Goal: Information Seeking & Learning: Learn about a topic

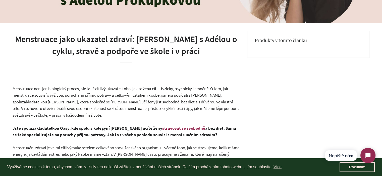
scroll to position [100, 0]
click at [98, 64] on header "Menstruace jako ukazatel zdraví: [PERSON_NAME] s Adélou o cyklu, stravě a podpo…" at bounding box center [126, 58] width 227 height 55
click at [112, 45] on h1 "Menstruace jako ukazatel zdraví: [PERSON_NAME] s Adélou o cyklu, stravě a podpo…" at bounding box center [126, 45] width 227 height 24
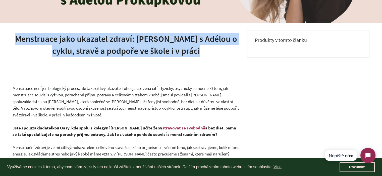
click at [112, 45] on h1 "Menstruace jako ukazatel zdraví: [PERSON_NAME] s Adélou o cyklu, stravě a podpo…" at bounding box center [126, 45] width 227 height 24
click at [156, 51] on h1 "Menstruace jako ukazatel zdraví: [PERSON_NAME] s Adélou o cyklu, stravě a podpo…" at bounding box center [126, 45] width 227 height 24
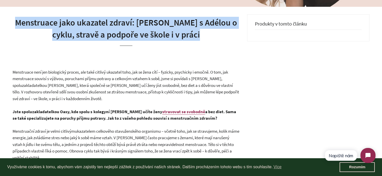
scroll to position [125, 0]
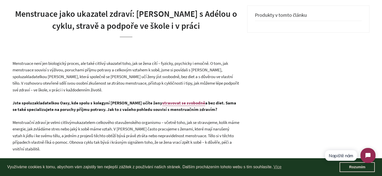
click at [66, 67] on p "Menstruace není jen biologický proces, ale také citlivý ukazatel toho, jak se ž…" at bounding box center [126, 76] width 227 height 33
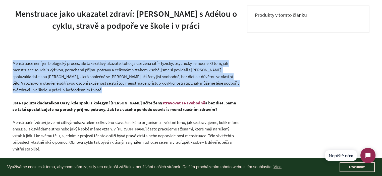
click at [66, 67] on p "Menstruace není jen biologický proces, ale také citlivý ukazatel toho, jak se ž…" at bounding box center [126, 76] width 227 height 33
click at [111, 76] on span "Menstruace není jen biologický proces, ale také citlivý ukazatel toho, jak se ž…" at bounding box center [126, 77] width 226 height 32
click at [121, 80] on p "Menstruace není jen biologický proces, ale také citlivý ukazatel toho, jak se ž…" at bounding box center [126, 76] width 227 height 33
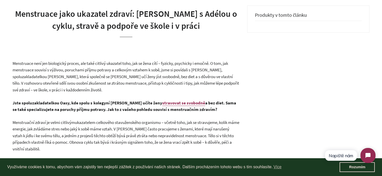
click at [117, 74] on span "Menstruace není jen biologický proces, ale také citlivý ukazatel toho, jak se ž…" at bounding box center [126, 77] width 226 height 32
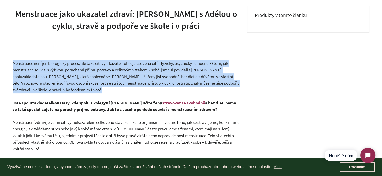
click at [117, 74] on span "Menstruace není jen biologický proces, ale také citlivý ukazatel toho, jak se ž…" at bounding box center [126, 77] width 226 height 32
click at [138, 86] on span "Menstruace není jen biologický proces, ale také citlivý ukazatel toho, jak se ž…" at bounding box center [126, 77] width 226 height 32
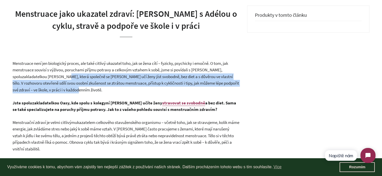
drag, startPoint x: 79, startPoint y: 77, endPoint x: 107, endPoint y: 88, distance: 30.8
click at [107, 88] on p "Menstruace není jen biologický proces, ale také citlivý ukazatel toho, jak se ž…" at bounding box center [126, 76] width 227 height 33
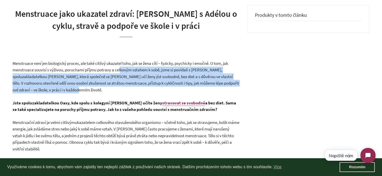
drag, startPoint x: 111, startPoint y: 89, endPoint x: 121, endPoint y: 68, distance: 22.9
click at [121, 68] on p "Menstruace není jen biologický proces, ale také citlivý ukazatel toho, jak se ž…" at bounding box center [126, 76] width 227 height 33
click at [121, 68] on span "Menstruace není jen biologický proces, ale také citlivý ukazatel toho, jak se ž…" at bounding box center [126, 77] width 226 height 32
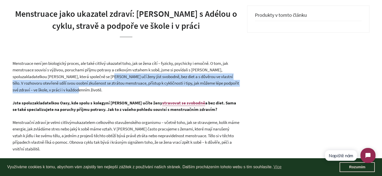
drag, startPoint x: 127, startPoint y: 75, endPoint x: 126, endPoint y: 93, distance: 18.1
click at [126, 93] on p "Menstruace není jen biologický proces, ale také citlivý ukazatel toho, jak se ž…" at bounding box center [126, 76] width 227 height 33
drag, startPoint x: 127, startPoint y: 89, endPoint x: 147, endPoint y: 79, distance: 21.8
click at [147, 79] on p "Menstruace není jen biologický proces, ale také citlivý ukazatel toho, jak se ž…" at bounding box center [126, 76] width 227 height 33
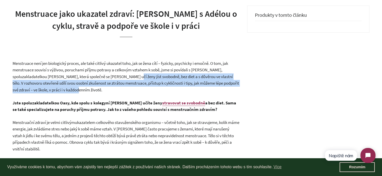
click at [147, 79] on span "Menstruace není jen biologický proces, ale také citlivý ukazatel toho, jak se ž…" at bounding box center [126, 77] width 226 height 32
drag, startPoint x: 149, startPoint y: 78, endPoint x: 145, endPoint y: 92, distance: 15.1
click at [145, 92] on p "Menstruace není jen biologický proces, ale také citlivý ukazatel toho, jak se ž…" at bounding box center [126, 76] width 227 height 33
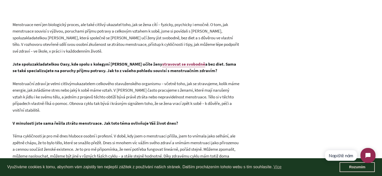
scroll to position [176, 0]
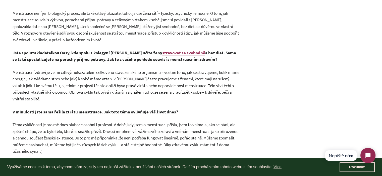
click at [37, 88] on span "ženského organismu – včetně toho, jak se stravujeme, kolik máme energie, jak zv…" at bounding box center [126, 86] width 227 height 32
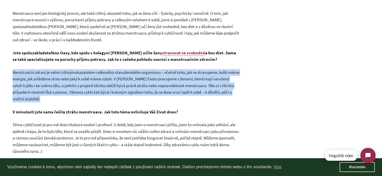
click at [37, 88] on span "ženského organismu – včetně toho, jak se stravujeme, kolik máme energie, jak zv…" at bounding box center [126, 86] width 227 height 32
click at [73, 98] on p "Menstruační zdraví je velmi citlivým ukazatelem celkového stavu ženského organi…" at bounding box center [126, 85] width 227 height 33
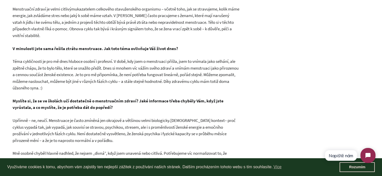
scroll to position [251, 0]
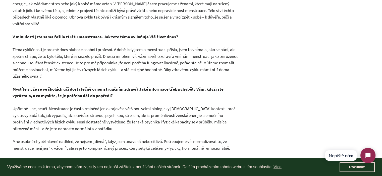
click at [77, 70] on span "Téma cykličnosti je pro mě dnes hluboce osobní i profesní. V době, kdy jsem o m…" at bounding box center [126, 63] width 226 height 32
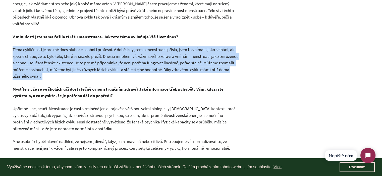
drag, startPoint x: 77, startPoint y: 70, endPoint x: 103, endPoint y: 77, distance: 27.5
click at [77, 70] on span "Téma cykličnosti je pro mě dnes hluboce osobní i profesní. V době, kdy jsem o m…" at bounding box center [126, 63] width 226 height 32
click at [103, 77] on p "Téma cykličnosti je pro mě dnes hluboce osobní i profesní. V době, kdy jsem o m…" at bounding box center [126, 62] width 227 height 33
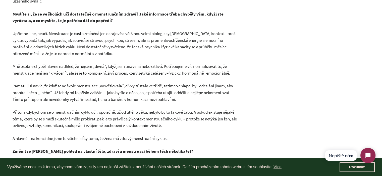
scroll to position [351, 0]
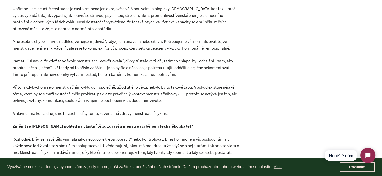
click at [51, 43] on span "Mně osobně chyběl hlavně nadhled, že nejsem „divná“, když jsem unavená nebo cit…" at bounding box center [120, 45] width 214 height 12
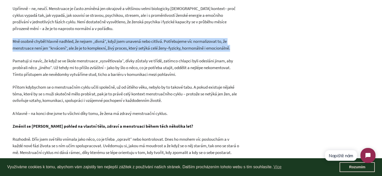
click at [51, 43] on span "Mně osobně chyběl hlavně nadhled, že nejsem „divná“, když jsem unavená nebo cit…" at bounding box center [120, 45] width 214 height 12
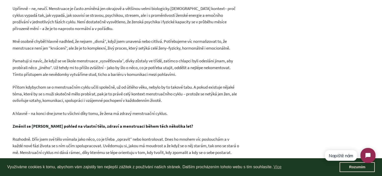
click at [71, 75] on span "Pamatuji si navíc, že když se ve škole menstruace „vysvětlovala“, dívky zůstaly…" at bounding box center [123, 67] width 220 height 19
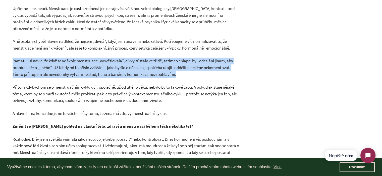
click at [71, 75] on span "Pamatuji si navíc, že když se ve škole menstruace „vysvětlovala“, dívky zůstaly…" at bounding box center [123, 67] width 220 height 19
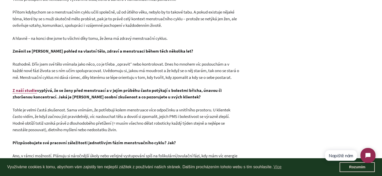
scroll to position [452, 0]
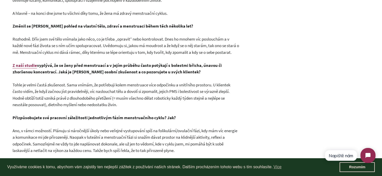
click at [124, 47] on span "Rozhodně. Dřív jsem své tělo vnímala jako něco, co je třeba „opravit“ nebo kont…" at bounding box center [126, 45] width 226 height 19
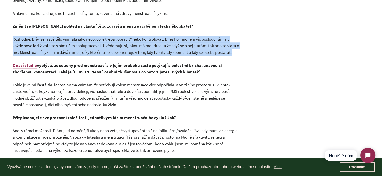
click at [124, 47] on span "Rozhodně. Dřív jsem své tělo vnímala jako něco, co je třeba „opravit“ nebo kont…" at bounding box center [126, 45] width 226 height 19
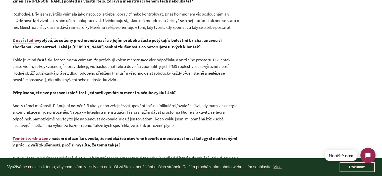
scroll to position [502, 0]
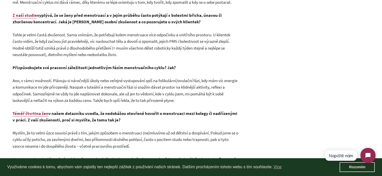
click at [100, 95] on span "Ano, v rámci možností. Plánuju si náročnější úkoly nebo veřejné vystupování spí…" at bounding box center [125, 91] width 225 height 26
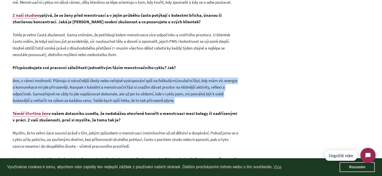
click at [100, 95] on span "Ano, v rámci možností. Plánuju si náročnější úkoly nebo veřejné vystupování spí…" at bounding box center [125, 91] width 225 height 26
click at [125, 95] on span "Ano, v rámci možností. Plánuju si náročnější úkoly nebo veřejné vystupování spí…" at bounding box center [125, 91] width 225 height 26
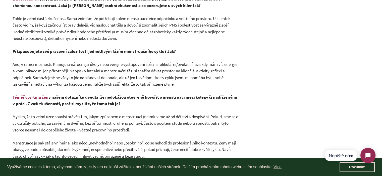
scroll to position [527, 0]
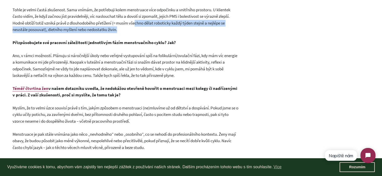
click at [137, 29] on p "Tohle je velmi častá zkušenost. Sama vnímám, že potřebuji kolem menstruace více…" at bounding box center [126, 20] width 227 height 27
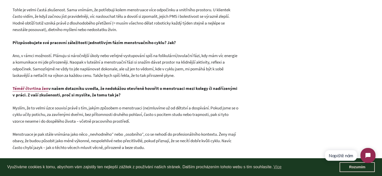
click at [111, 68] on span "Ano, v rámci možností. Plánuju si náročnější úkoly nebo veřejné vystupování spí…" at bounding box center [125, 66] width 225 height 26
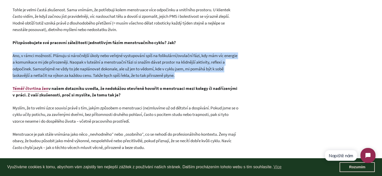
click at [111, 68] on span "Ano, v rámci možností. Plánuju si náročnější úkoly nebo veřejné vystupování spí…" at bounding box center [125, 66] width 225 height 26
click at [199, 68] on span "Ano, v rámci možností. Plánuju si náročnější úkoly nebo veřejné vystupování spí…" at bounding box center [125, 66] width 225 height 26
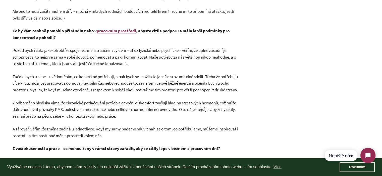
scroll to position [728, 0]
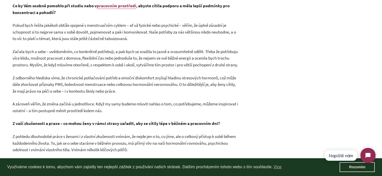
click at [110, 111] on span "A zároveň věřím, že změna začíná u jednotlivce. Když my samy budeme mluvit nahl…" at bounding box center [125, 107] width 225 height 12
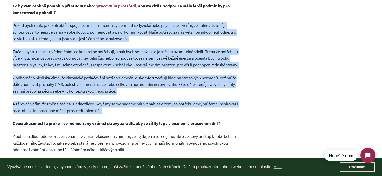
drag, startPoint x: 110, startPoint y: 111, endPoint x: 129, endPoint y: 36, distance: 77.6
click at [129, 36] on div "Menstruace není jen biologický proces, ale také citlivý ukazatel toho, jak se ž…" at bounding box center [126, 109] width 227 height 1303
click at [129, 36] on p "Pokud bych řešila jakékoli obtíže spojené s menstruačním cyklem – ať už fyzické…" at bounding box center [126, 32] width 227 height 20
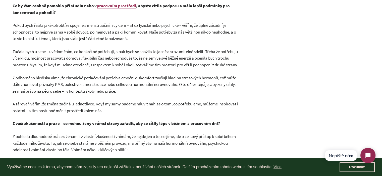
click at [129, 40] on span "Pokud bych řešila jakékoli obtíže spojené s menstruačním cyklem – ať už fyzické…" at bounding box center [124, 32] width 223 height 19
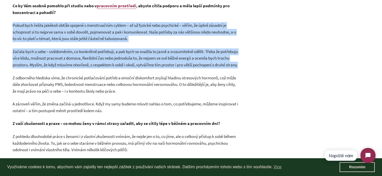
drag, startPoint x: 129, startPoint y: 40, endPoint x: 130, endPoint y: 59, distance: 19.1
click at [130, 59] on div "Menstruace není jen biologický proces, ale také citlivý ukazatel toho, jak se ž…" at bounding box center [126, 109] width 227 height 1303
click at [130, 59] on span "Začala bych u sebe – uvědoměním, co konkrétně potřebuji, a pak bych se snažila …" at bounding box center [125, 58] width 225 height 19
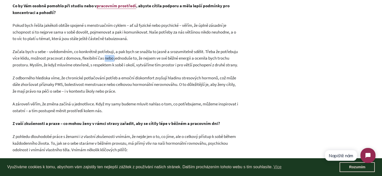
click at [130, 59] on span "Začala bych u sebe – uvědoměním, co konkrétně potřebuji, a pak bych se snažila …" at bounding box center [125, 58] width 225 height 19
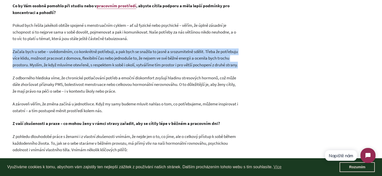
drag, startPoint x: 130, startPoint y: 59, endPoint x: 130, endPoint y: 45, distance: 14.3
click at [130, 45] on div "Menstruace není jen biologický proces, ale také citlivý ukazatel toho, jak se ž…" at bounding box center [126, 109] width 227 height 1303
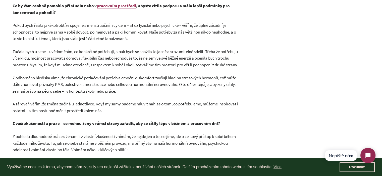
click at [130, 42] on p "Pokud bych řešila jakékoli obtíže spojené s menstruačním cyklem – ať už fyzické…" at bounding box center [126, 32] width 227 height 20
click at [130, 54] on p "Začala bych u sebe – uvědoměním, co konkrétně potřebuji, a pak bych se snažila …" at bounding box center [126, 58] width 227 height 20
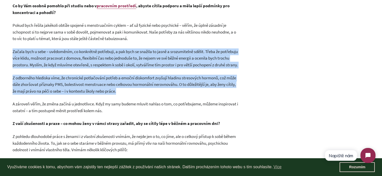
drag, startPoint x: 130, startPoint y: 54, endPoint x: 132, endPoint y: 90, distance: 35.9
click at [132, 90] on div "Menstruace není jen biologický proces, ale také citlivý ukazatel toho, jak se ž…" at bounding box center [126, 109] width 227 height 1303
click at [132, 90] on span "Z odborného hlediska víme, že chronické potlačování potřeb a emoční diskomfort …" at bounding box center [124, 84] width 223 height 19
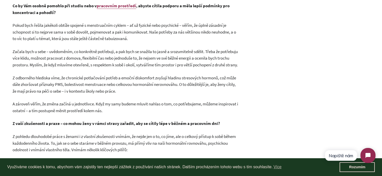
click at [132, 90] on span "Z odborného hlediska víme, že chronické potlačování potřeb a emoční diskomfort …" at bounding box center [124, 84] width 223 height 19
click at [140, 95] on p "Z odborného hlediska víme, že chronické potlačování potřeb a emoční diskomfort …" at bounding box center [126, 85] width 227 height 20
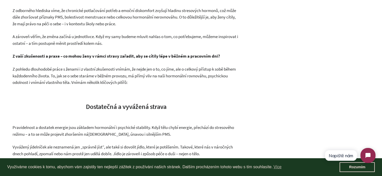
scroll to position [803, 0]
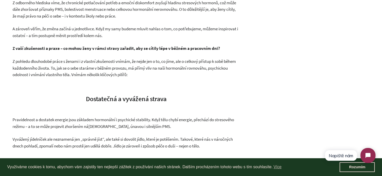
click at [137, 78] on span "Z pohledu dlouhodobé práce s ženami i z vlastní zkušenosti vnímám, že nejde jen…" at bounding box center [124, 68] width 223 height 19
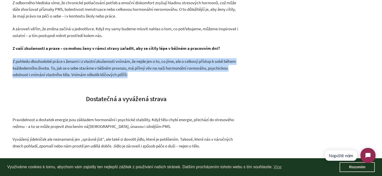
drag, startPoint x: 137, startPoint y: 80, endPoint x: 137, endPoint y: 59, distance: 20.3
click at [137, 59] on div "Menstruace není jen biologický proces, ale také citlivý ukazatel toho, jak se ž…" at bounding box center [126, 34] width 227 height 1303
click at [143, 73] on span "Z pohledu dlouhodobé práce s ženami i z vlastní zkušenosti vnímám, že nejde jen…" at bounding box center [124, 68] width 223 height 19
click at [157, 78] on p "Z pohledu dlouhodobé práce s ženami i z vlastní zkušenosti vnímám, že nejde jen…" at bounding box center [126, 68] width 227 height 20
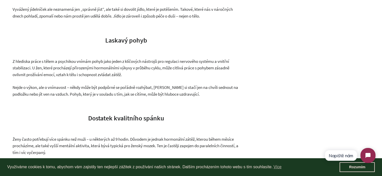
scroll to position [878, 0]
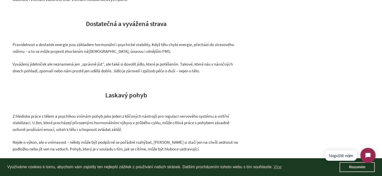
click at [98, 55] on p "Pravidelnost a dostatek energie jsou základem hormonální i psychické stability.…" at bounding box center [126, 47] width 227 height 13
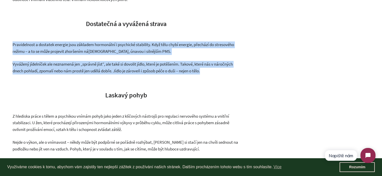
drag, startPoint x: 98, startPoint y: 60, endPoint x: 125, endPoint y: 78, distance: 32.5
click at [125, 74] on span "Vyvážený jídelníček ale neznamená jen „správně jíst“, ale také si dovolit jídlo…" at bounding box center [123, 67] width 220 height 12
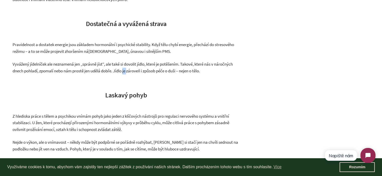
click at [125, 74] on span "Vyvážený jídelníček ale neznamená jen „správně jíst“, ale také si dovolit jídlo…" at bounding box center [123, 67] width 220 height 12
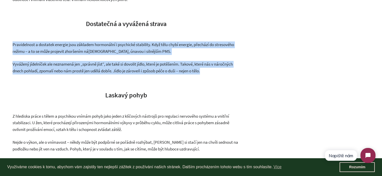
drag, startPoint x: 125, startPoint y: 78, endPoint x: 123, endPoint y: 58, distance: 19.7
click at [123, 55] on p "Pravidelnost a dostatek energie jsou základem hormonální i psychické stability.…" at bounding box center [126, 47] width 227 height 13
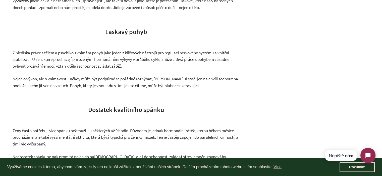
scroll to position [954, 0]
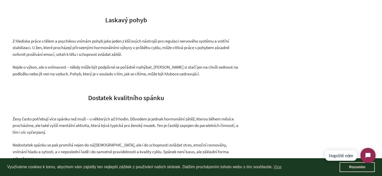
click at [96, 57] on span "Z hlediska práce s tělem a psychikou vnímám pohyb jako jeden z klíčových nástro…" at bounding box center [121, 47] width 217 height 19
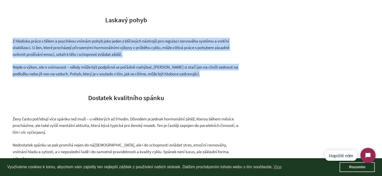
drag, startPoint x: 96, startPoint y: 59, endPoint x: 142, endPoint y: 75, distance: 48.7
click at [142, 75] on span "Nejde o výkon, ale o vnímavost – někdy může být podpůrné se pořádně rozhýbat, […" at bounding box center [125, 70] width 225 height 12
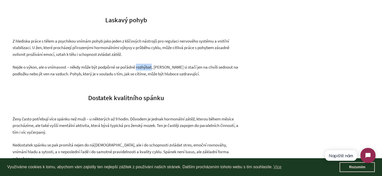
click at [142, 75] on span "Nejde o výkon, ale o vnímavost – někdy může být podpůrné se pořádně rozhýbat, […" at bounding box center [125, 70] width 225 height 12
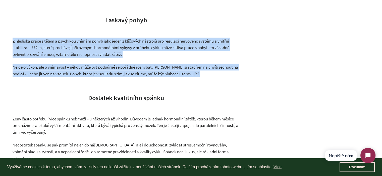
drag, startPoint x: 142, startPoint y: 75, endPoint x: 123, endPoint y: 55, distance: 27.9
click at [123, 55] on span "Z hlediska práce s tělem a psychikou vnímám pohyb jako jeden z klíčových nástro…" at bounding box center [121, 47] width 217 height 19
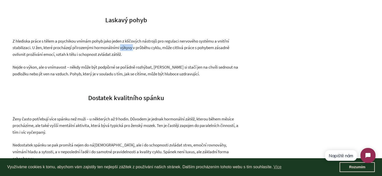
click at [123, 55] on span "Z hlediska práce s tělem a psychikou vnímám pohyb jako jeden z klíčových nástro…" at bounding box center [121, 47] width 217 height 19
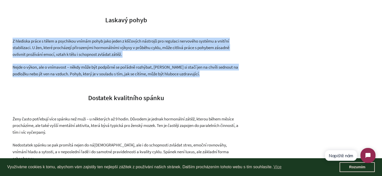
drag, startPoint x: 123, startPoint y: 55, endPoint x: 138, endPoint y: 76, distance: 25.4
click at [138, 76] on span "Nejde o výkon, ale o vnímavost – někdy může být podpůrné se pořádně rozhýbat, […" at bounding box center [125, 70] width 225 height 12
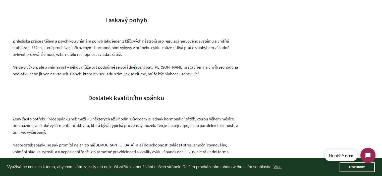
click at [138, 76] on span "Nejde o výkon, ale o vnímavost – někdy může být podpůrné se pořádně rozhýbat, […" at bounding box center [125, 70] width 225 height 12
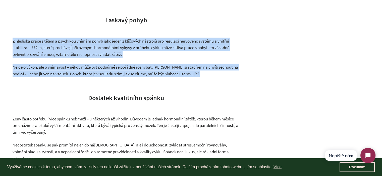
drag, startPoint x: 138, startPoint y: 76, endPoint x: 118, endPoint y: 54, distance: 29.0
click at [141, 58] on p "Z hlediska práce s tělem a psychikou vnímám pohyb jako jeden z klíčových nástro…" at bounding box center [126, 48] width 227 height 20
click at [166, 76] on span "Nejde o výkon, ale o vnímavost – někdy může být podpůrné se pořádně rozhýbat, […" at bounding box center [125, 70] width 225 height 12
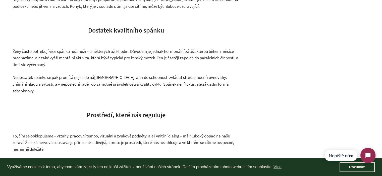
scroll to position [1029, 0]
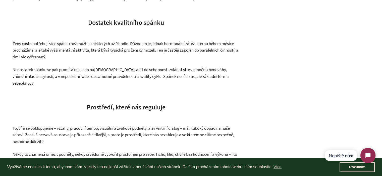
click at [77, 59] on span "Ženy často potřebují více spánku než muži – u některých až 9 hodin. Důvodem je …" at bounding box center [126, 50] width 226 height 19
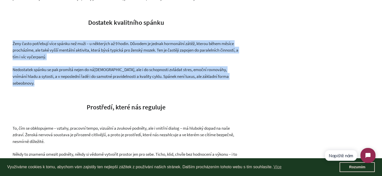
drag, startPoint x: 77, startPoint y: 59, endPoint x: 85, endPoint y: 75, distance: 17.8
click at [85, 75] on span "Nedostatek spánku se pak promítá nejen do ná[DEMOGRAPHIC_DATA], ale i do schopn…" at bounding box center [121, 76] width 216 height 19
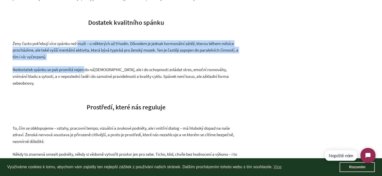
drag, startPoint x: 85, startPoint y: 75, endPoint x: 86, endPoint y: 51, distance: 23.6
click at [86, 51] on span "Ženy často potřebují více spánku než muži – u některých až 9 hodin. Důvodem je …" at bounding box center [126, 50] width 226 height 19
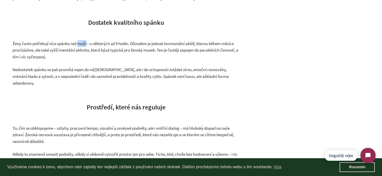
click at [86, 51] on span "Ženy často potřebují více spánku než muži – u některých až 9 hodin. Důvodem je …" at bounding box center [126, 50] width 226 height 19
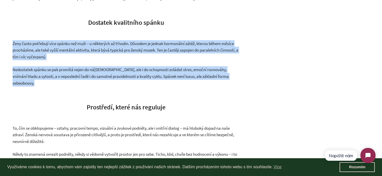
drag, startPoint x: 86, startPoint y: 51, endPoint x: 93, endPoint y: 76, distance: 25.7
click at [93, 77] on span "Nedostatek spánku se pak promítá nejen do ná[DEMOGRAPHIC_DATA], ale i do schopn…" at bounding box center [121, 76] width 216 height 19
drag, startPoint x: 227, startPoint y: 85, endPoint x: 7, endPoint y: 50, distance: 222.6
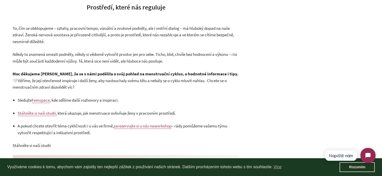
scroll to position [1129, 0]
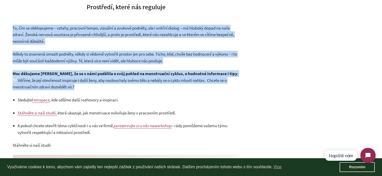
drag, startPoint x: 11, startPoint y: 28, endPoint x: 75, endPoint y: 87, distance: 87.4
click at [75, 87] on p "Moc děkujeme [PERSON_NAME], že se s námi podělila o svůj pohled na menstruační …" at bounding box center [126, 81] width 227 height 20
drag, startPoint x: 75, startPoint y: 87, endPoint x: 11, endPoint y: 26, distance: 88.7
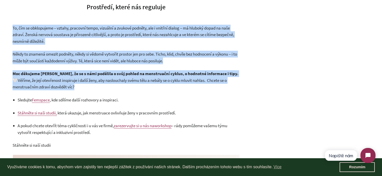
click at [22, 26] on span "To, čím se obklopujeme – vztahy, pracovní tempo, vizuální a zvukové podněty, al…" at bounding box center [123, 34] width 221 height 19
drag, startPoint x: 9, startPoint y: 27, endPoint x: 62, endPoint y: 87, distance: 79.7
click at [62, 87] on p "Moc děkujeme [PERSON_NAME], že se s námi podělila o svůj pohled na menstruační …" at bounding box center [126, 81] width 227 height 20
drag, startPoint x: 62, startPoint y: 87, endPoint x: 8, endPoint y: 28, distance: 80.3
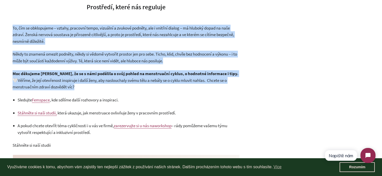
drag, startPoint x: 8, startPoint y: 28, endPoint x: 78, endPoint y: 91, distance: 94.5
click at [77, 84] on p "Moc děkujeme [PERSON_NAME], že se s námi podělila o svůj pohled na menstruační …" at bounding box center [126, 81] width 227 height 20
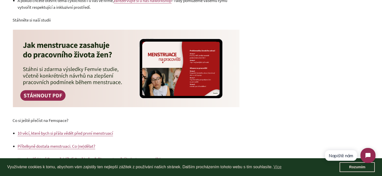
scroll to position [1380, 0]
